Goal: Information Seeking & Learning: Learn about a topic

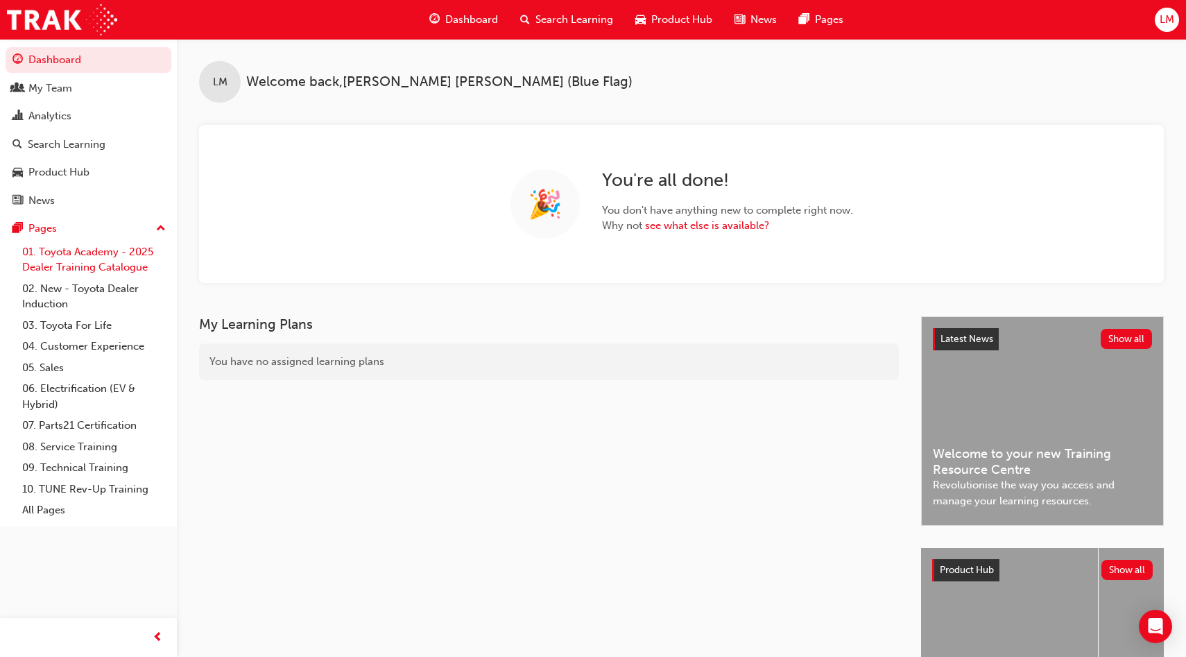
click at [82, 262] on link "01. Toyota Academy - 2025 Dealer Training Catalogue" at bounding box center [94, 259] width 155 height 37
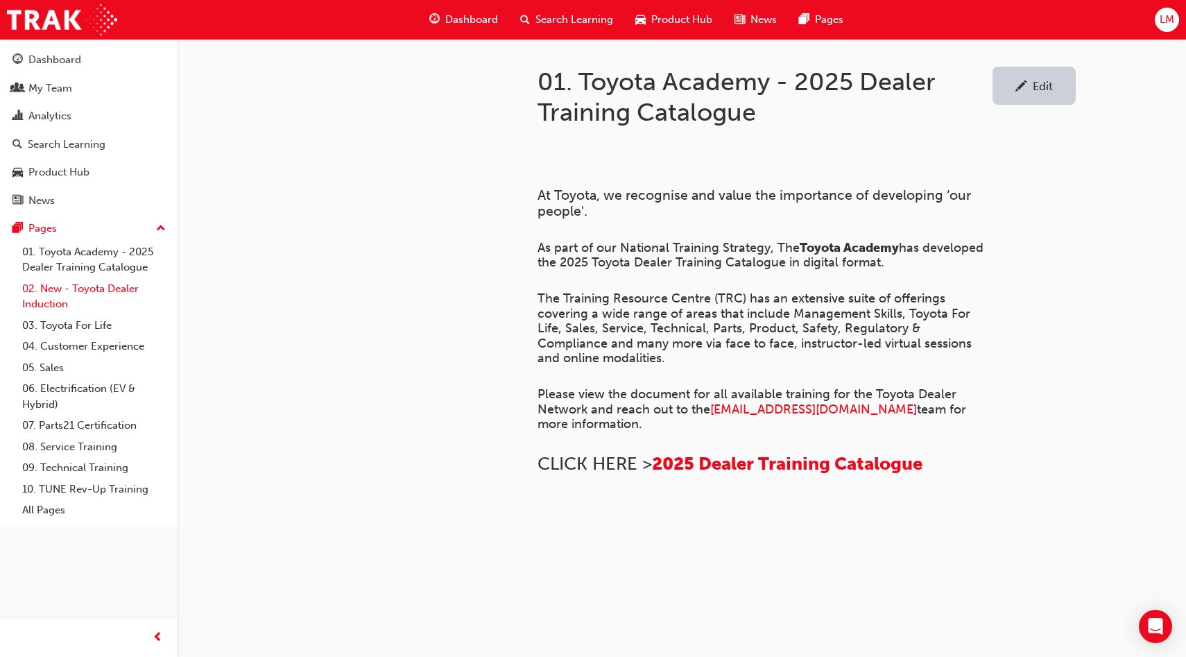
click at [94, 291] on link "02. New - Toyota Dealer Induction" at bounding box center [94, 296] width 155 height 37
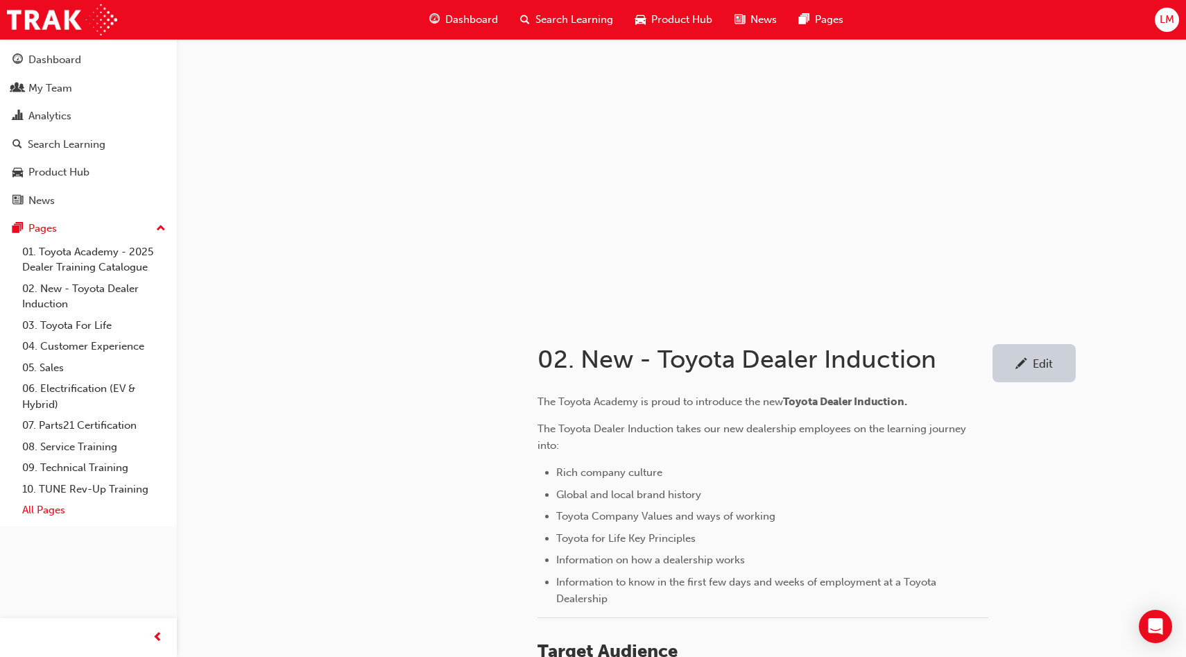
click at [37, 517] on link "All Pages" at bounding box center [94, 510] width 155 height 22
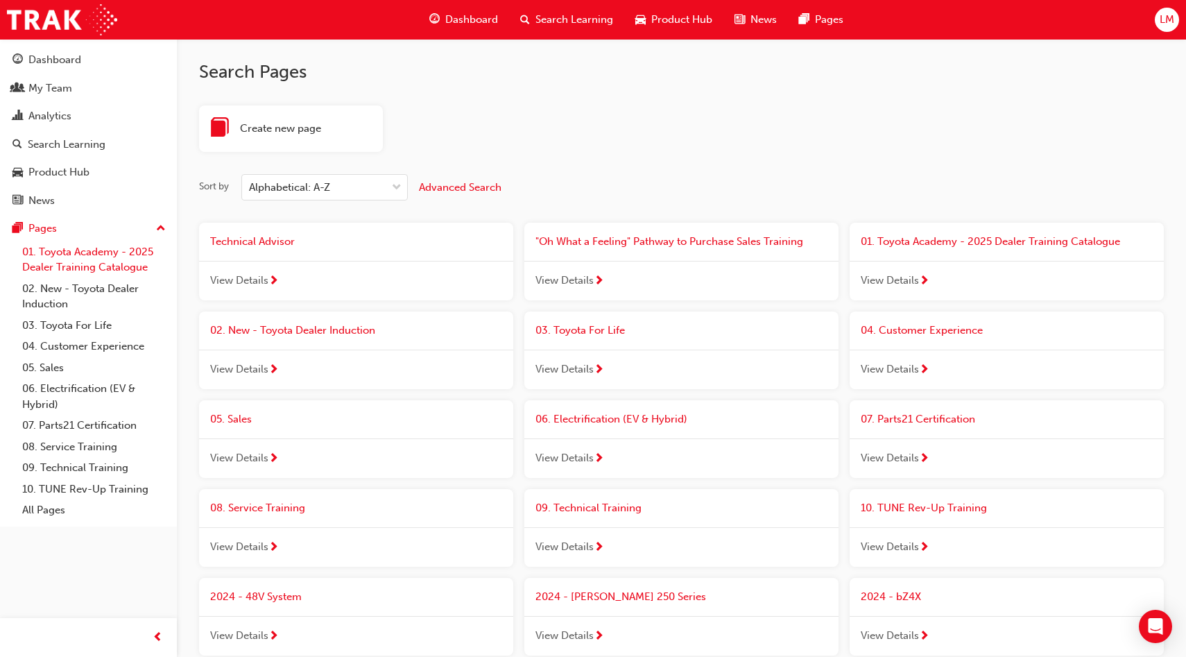
click at [114, 266] on link "01. Toyota Academy - 2025 Dealer Training Catalogue" at bounding box center [94, 259] width 155 height 37
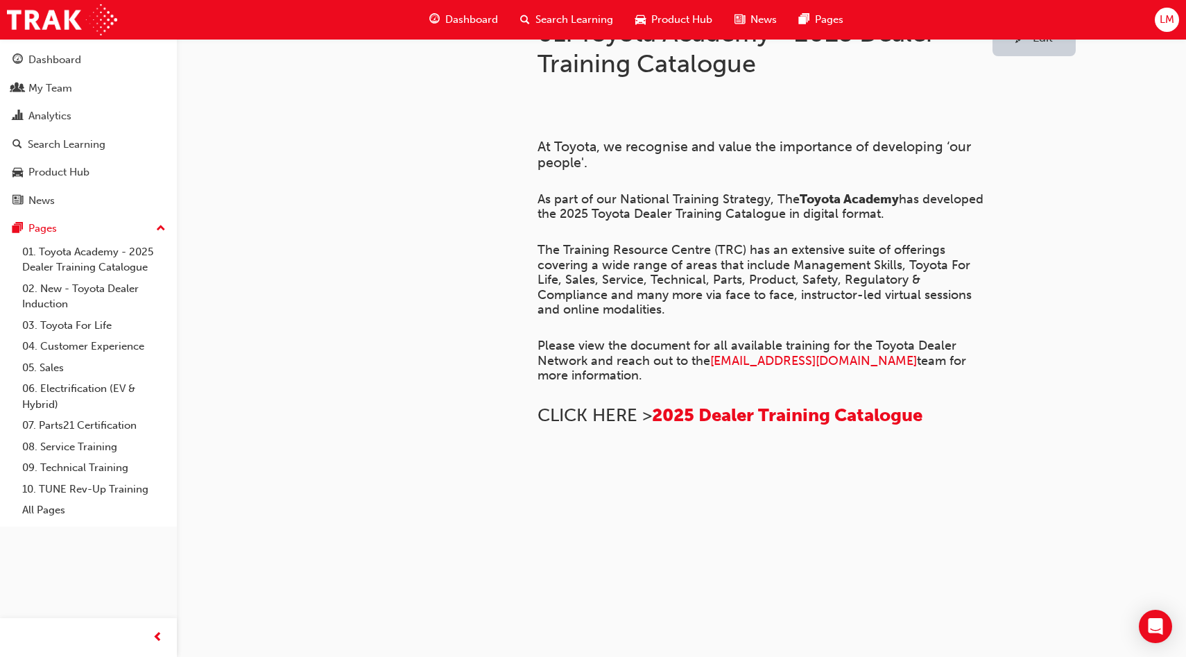
scroll to position [465, 0]
click at [787, 404] on span "2025 Dealer Training Catalogue" at bounding box center [787, 415] width 271 height 22
